Goal: Find specific page/section: Find specific page/section

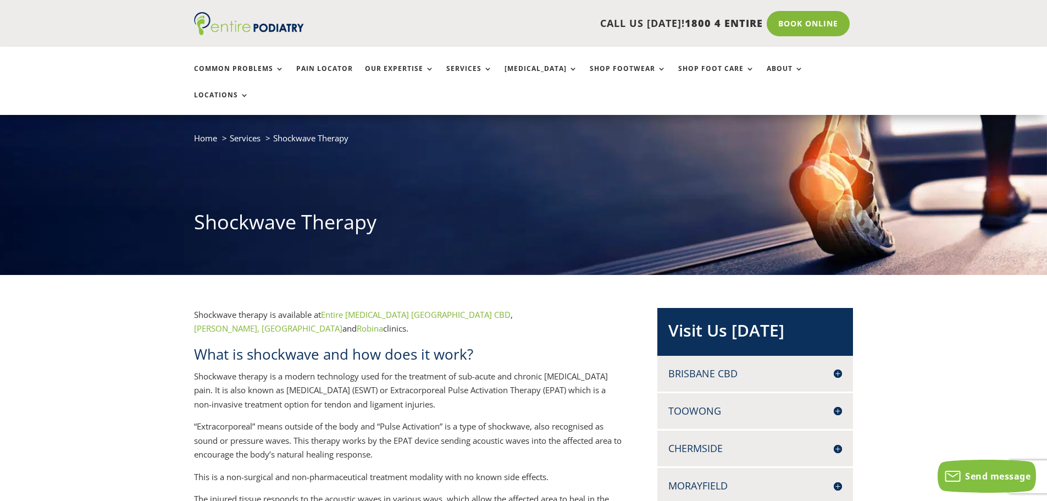
scroll to position [44, 0]
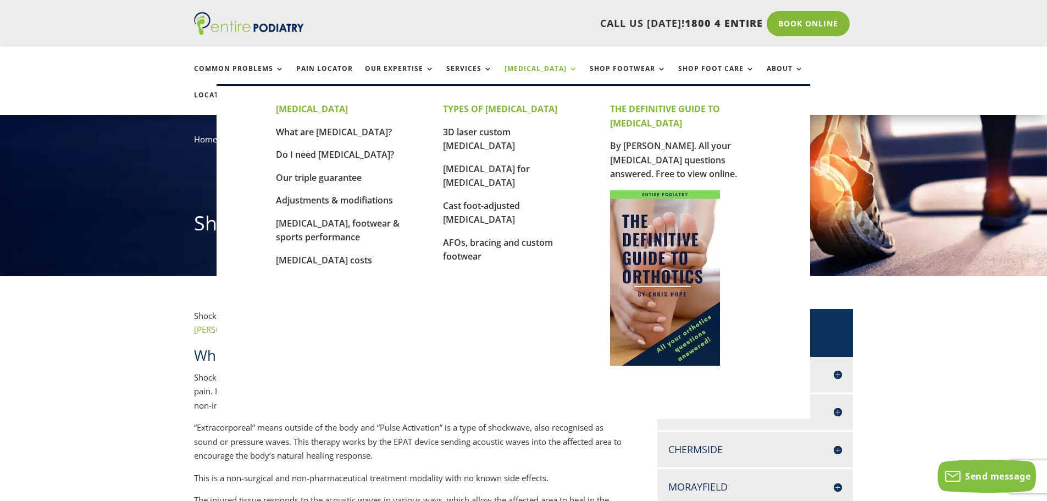
click at [537, 71] on link "[MEDICAL_DATA]" at bounding box center [541, 77] width 73 height 24
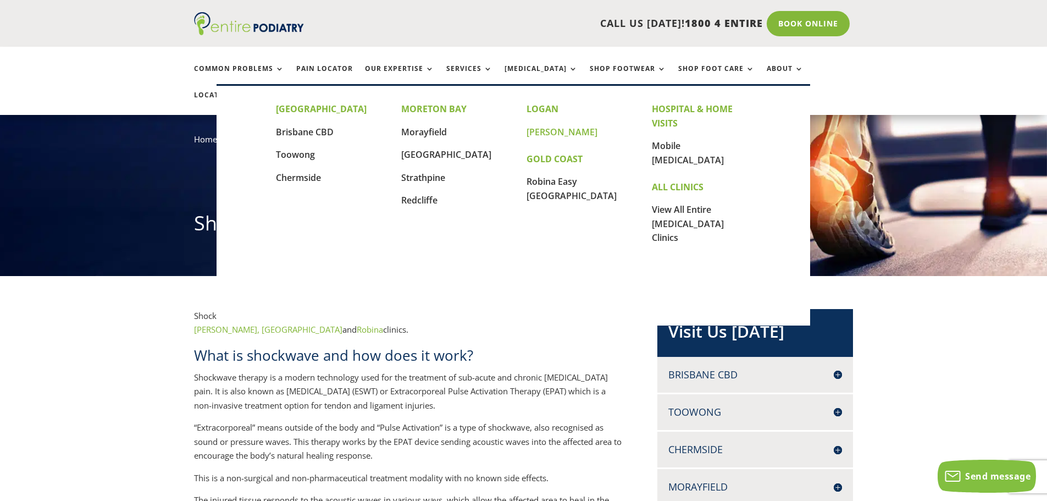
click at [540, 132] on link "[PERSON_NAME]" at bounding box center [562, 132] width 71 height 12
